Goal: Find specific page/section: Find specific page/section

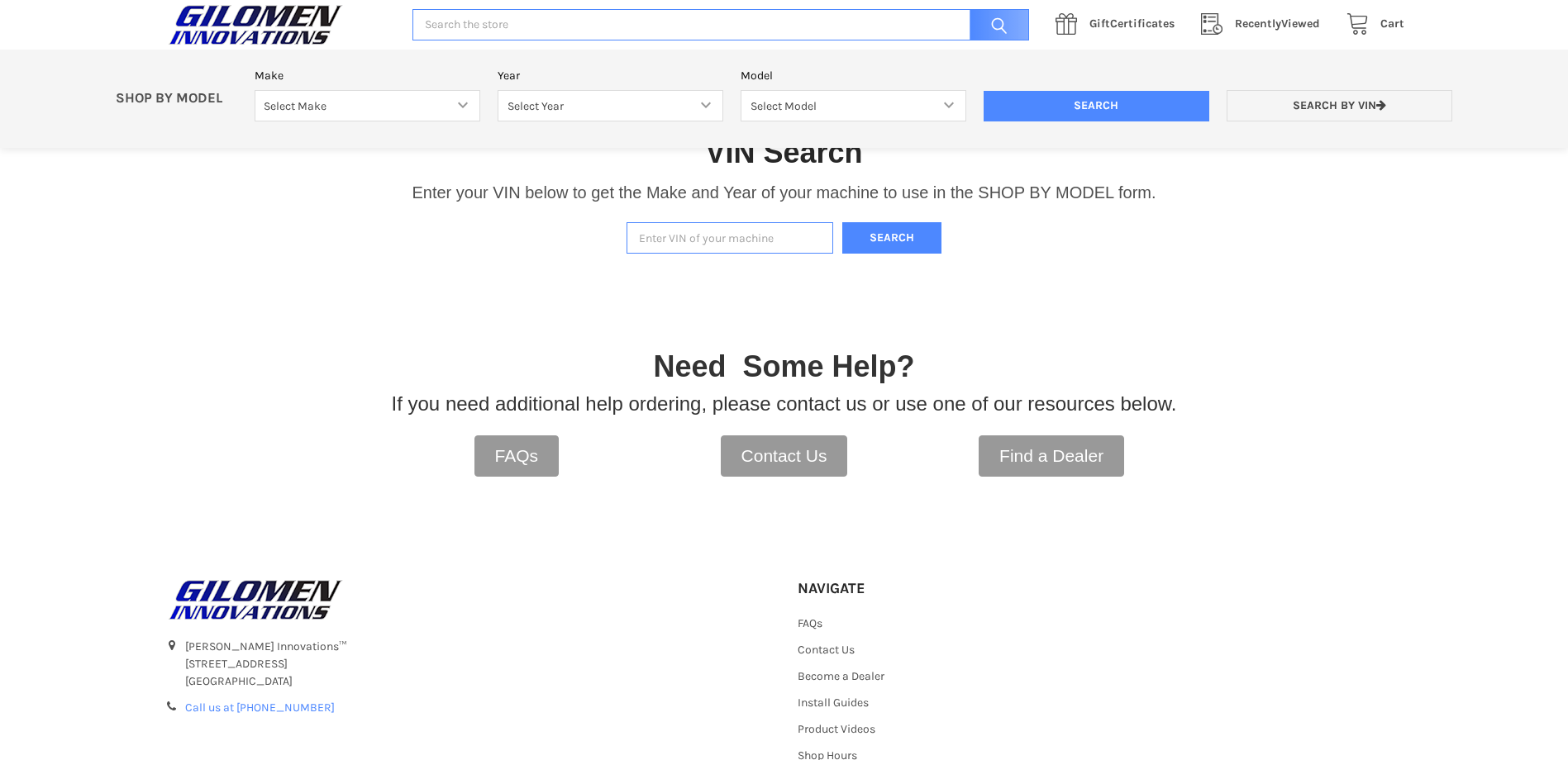
click at [718, 247] on input "Enter VIN of your machine" at bounding box center [729, 238] width 207 height 32
type input "3nsgmj992nh407310"
click at [914, 236] on button "Search" at bounding box center [892, 238] width 99 height 32
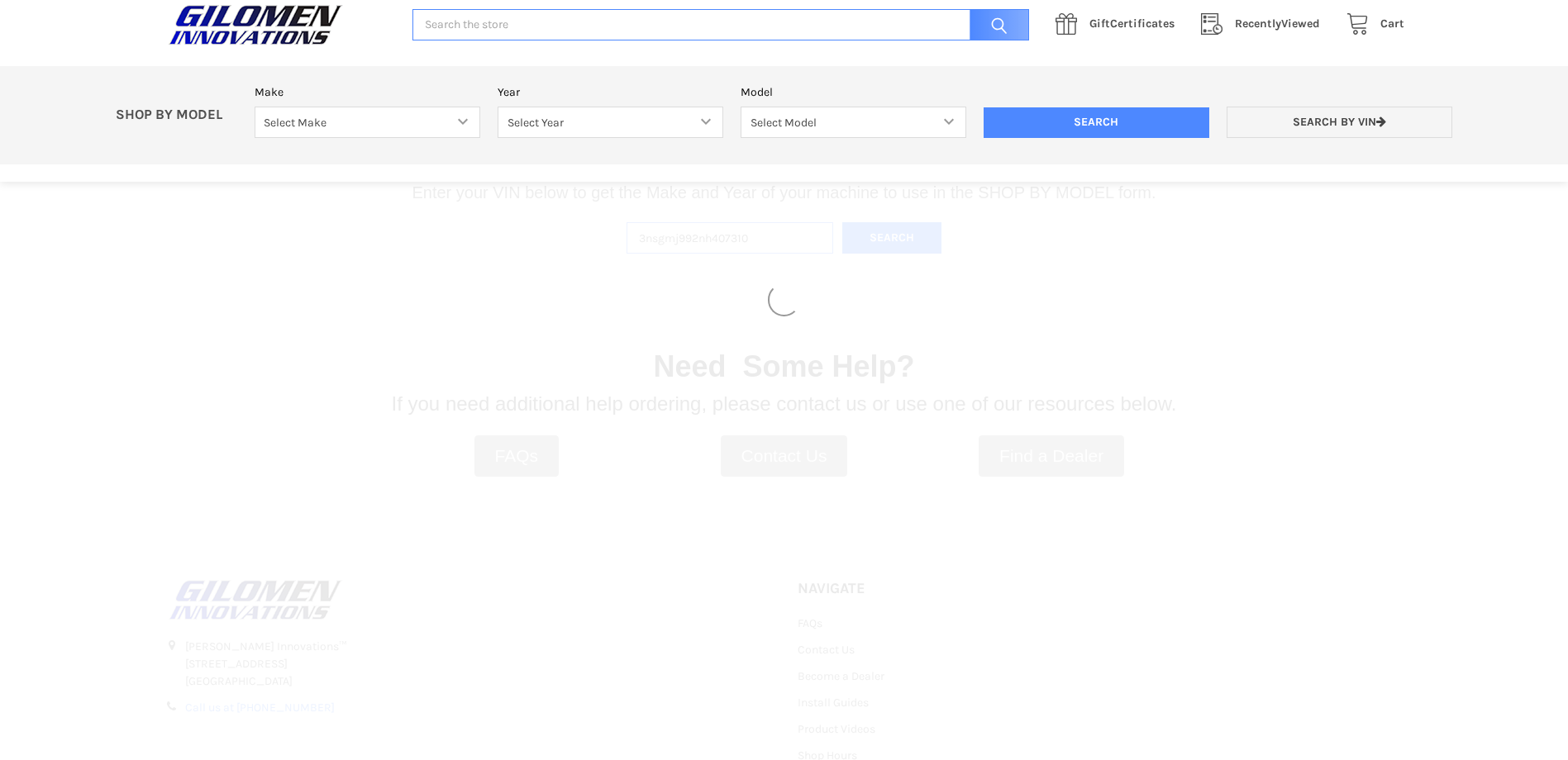
select select "353"
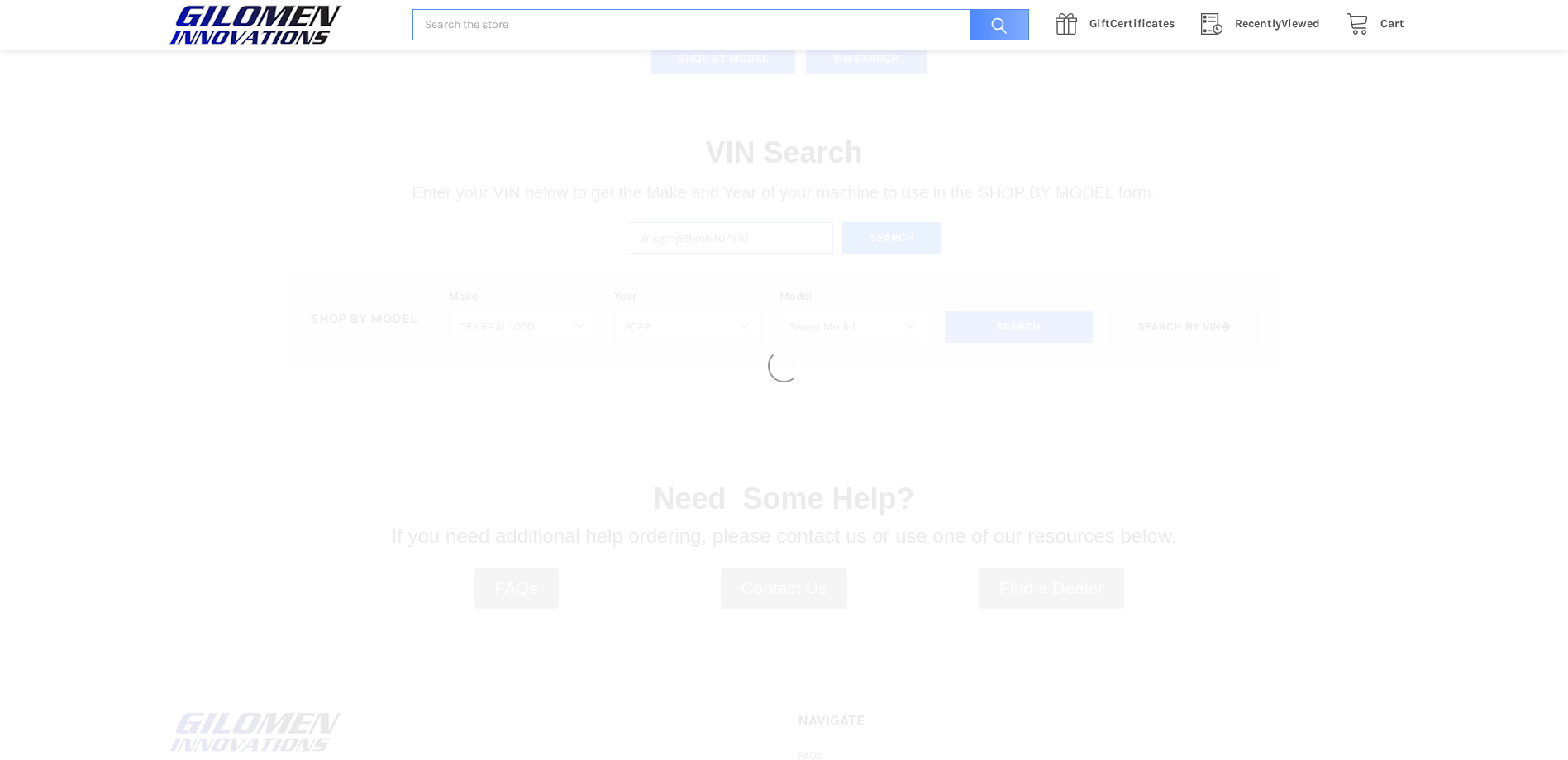
select select "527"
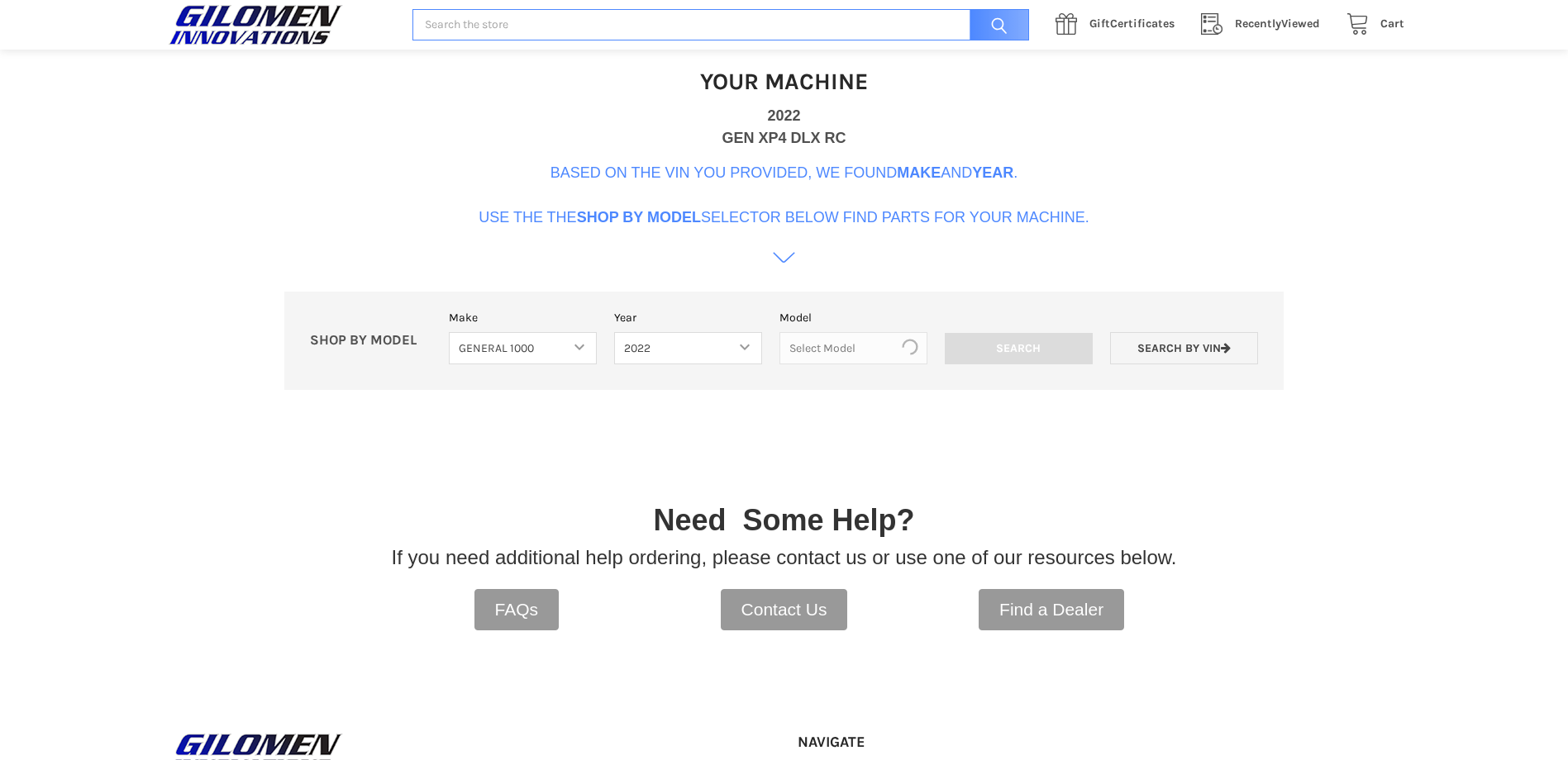
scroll to position [506, 0]
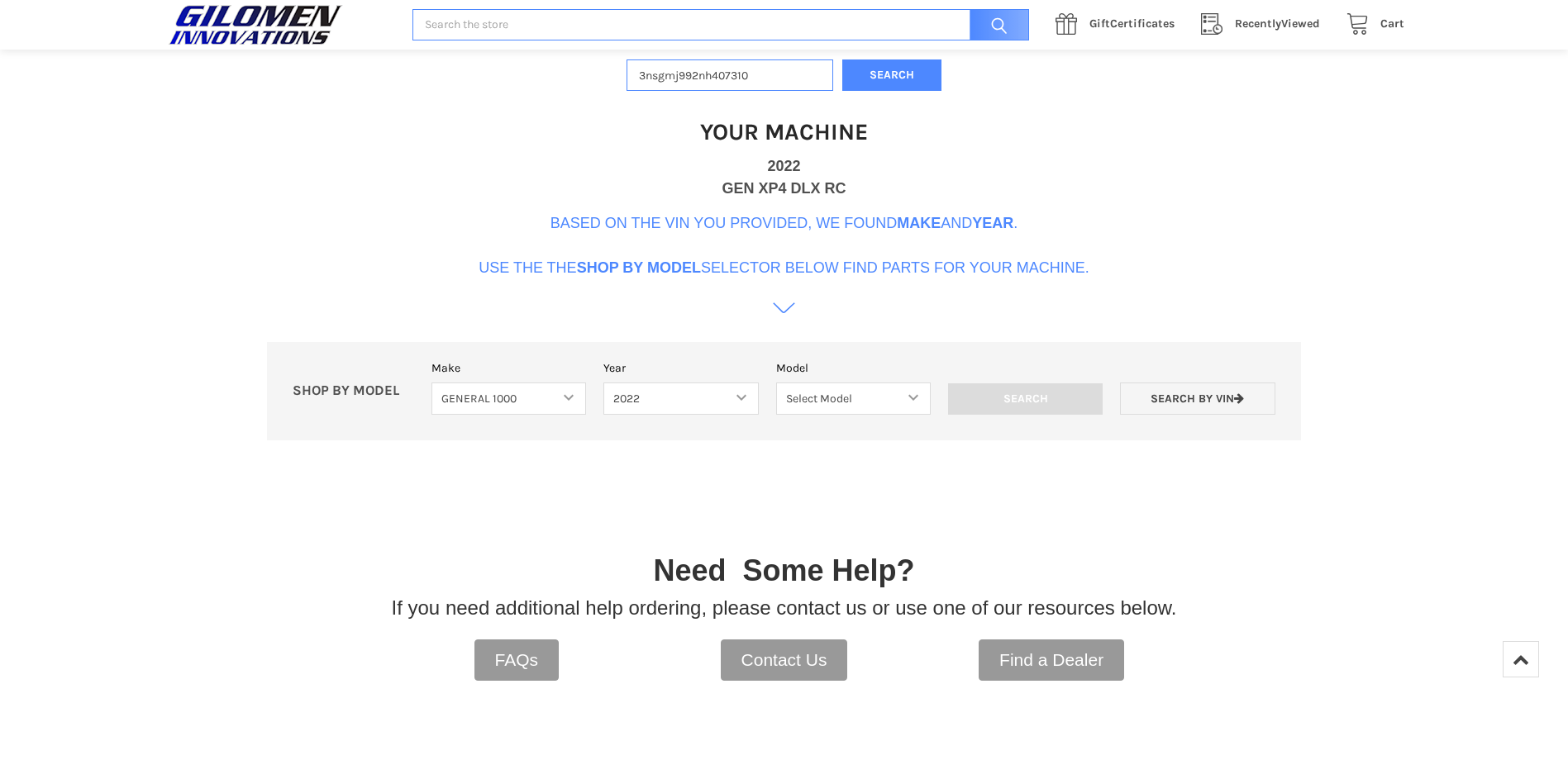
click at [785, 314] on icon at bounding box center [784, 313] width 22 height 22
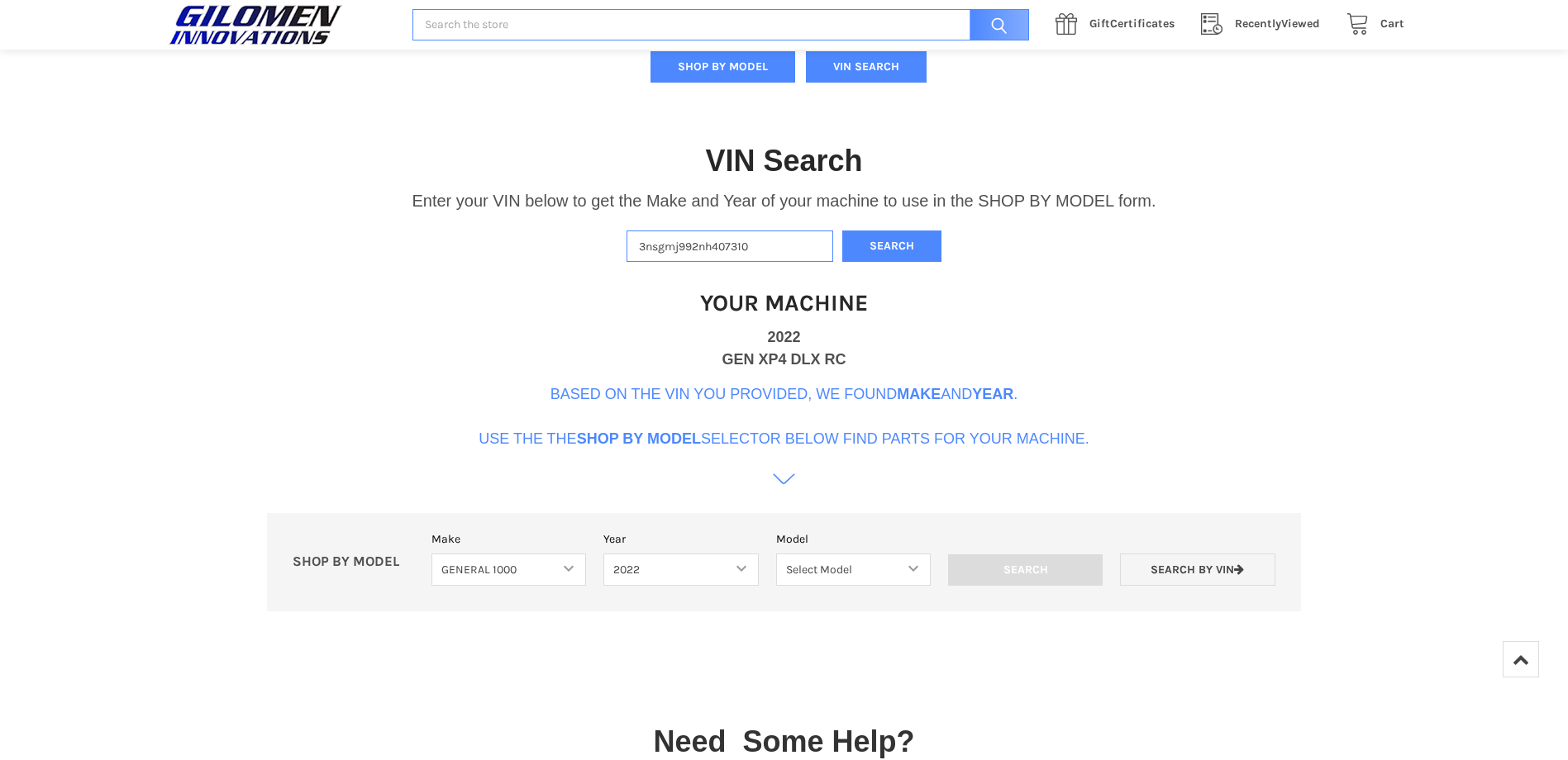
scroll to position [314, 0]
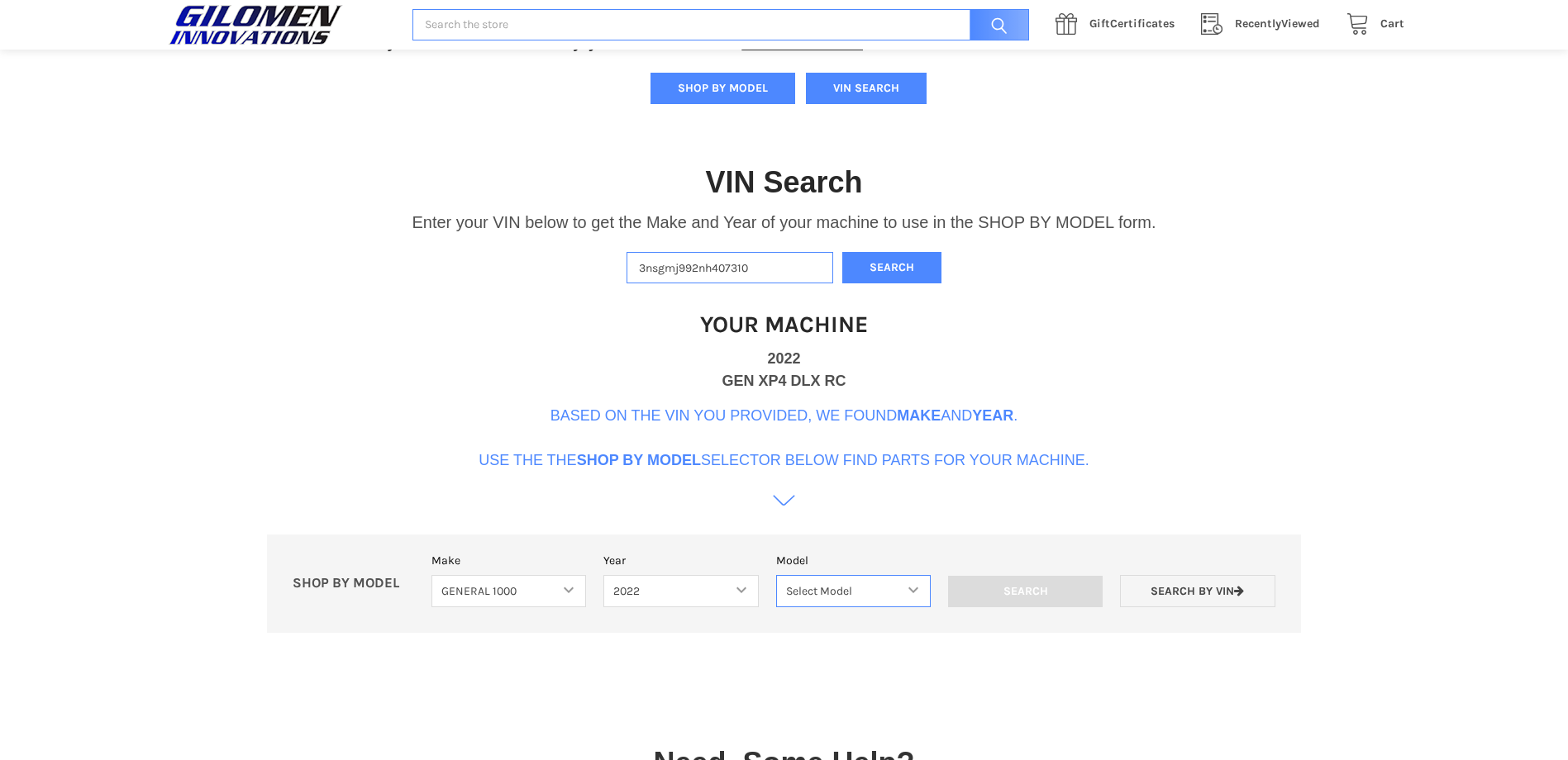
click at [850, 588] on select "Select Model GENERAL 1000 GENERAL 1000 4 GENERAL 1000 XP GENERAL 1000 XP 4" at bounding box center [853, 591] width 154 height 32
select select "532"
click at [777, 576] on select "Select Model GENERAL 1000 GENERAL 1000 4 GENERAL 1000 XP GENERAL 1000 XP 4" at bounding box center [853, 591] width 154 height 32
click at [1040, 595] on input "Search" at bounding box center [1025, 592] width 154 height 31
